Goal: Information Seeking & Learning: Learn about a topic

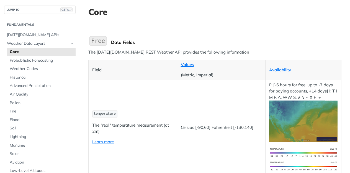
scroll to position [32, 0]
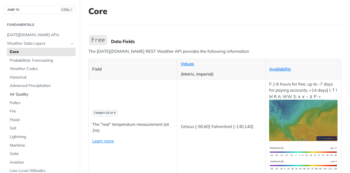
click at [30, 94] on span "Air Quality" at bounding box center [42, 94] width 65 height 6
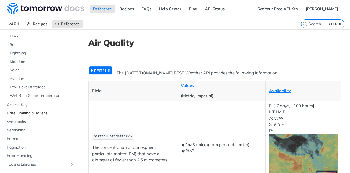
scroll to position [113, 0]
click at [28, 103] on span "Access Keys" at bounding box center [40, 105] width 67 height 6
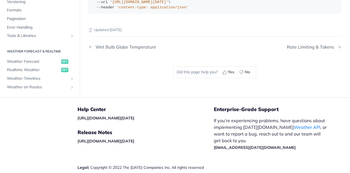
scroll to position [191, 0]
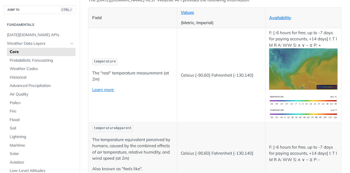
scroll to position [83, 0]
click at [18, 105] on link "Pollen" at bounding box center [41, 103] width 69 height 8
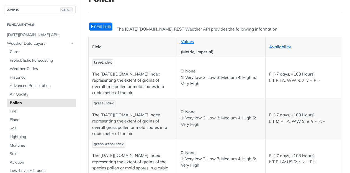
scroll to position [44, 0]
click at [275, 47] on link "Availability" at bounding box center [280, 46] width 22 height 5
